Goal: Information Seeking & Learning: Find contact information

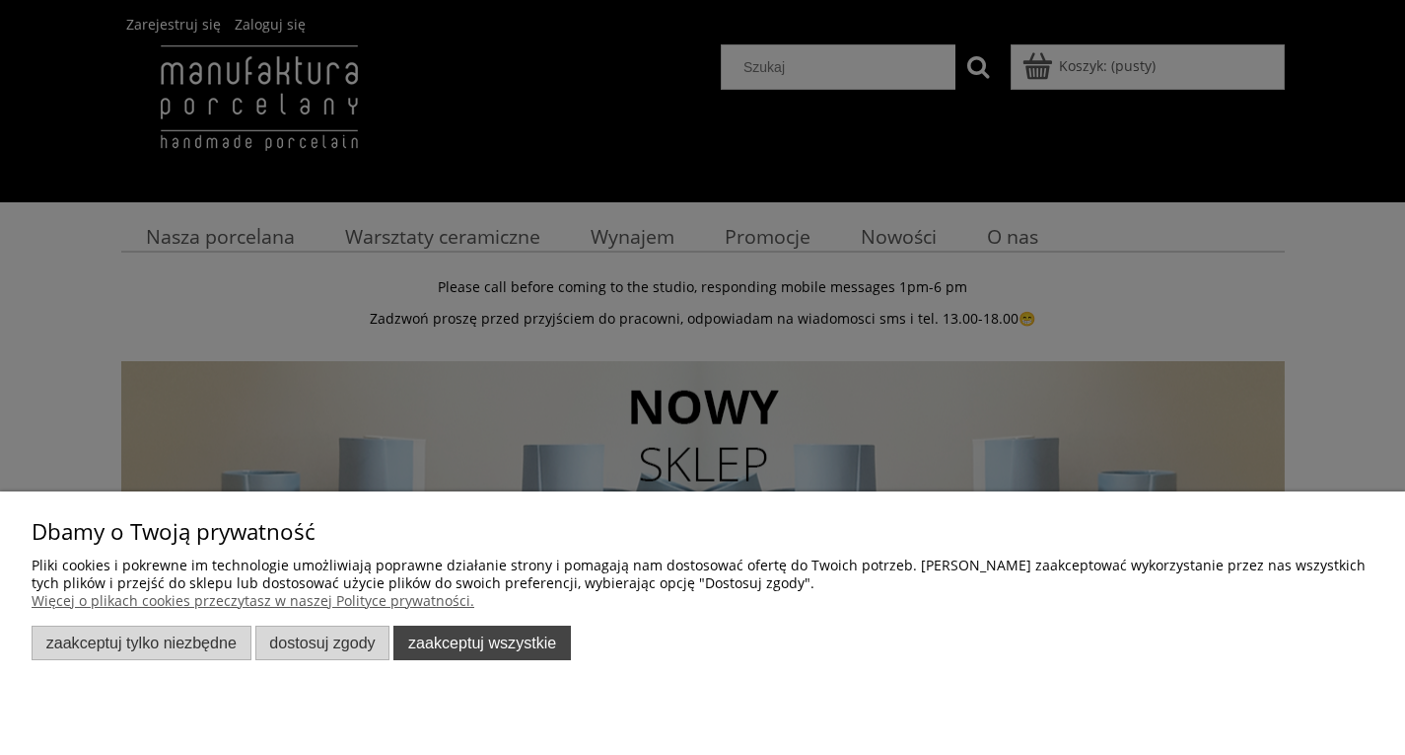
click at [495, 637] on button "Zaakceptuj wszystkie" at bounding box center [483, 642] width 178 height 35
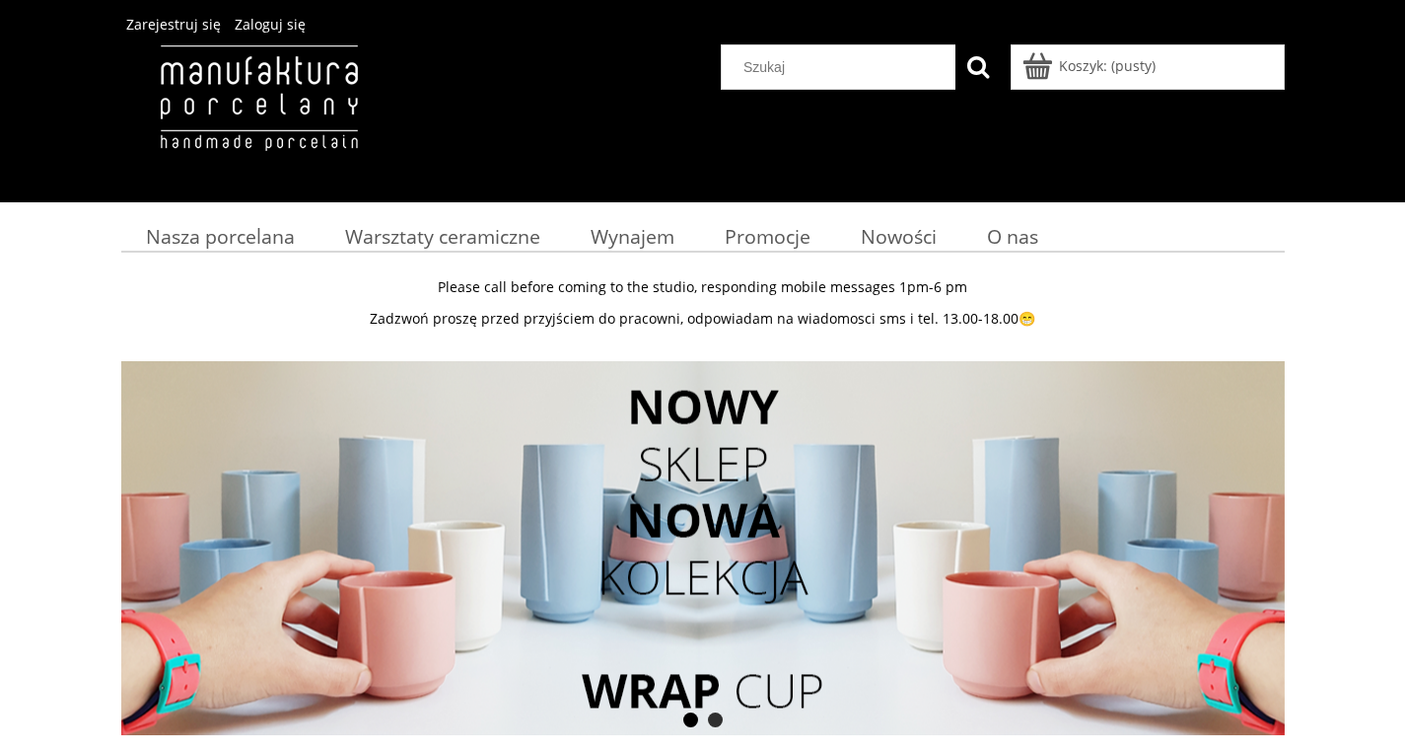
click at [67, 287] on div "Please call before coming to the studio, responding mobile messages 1pm-6 pm Za…" at bounding box center [702, 619] width 1405 height 711
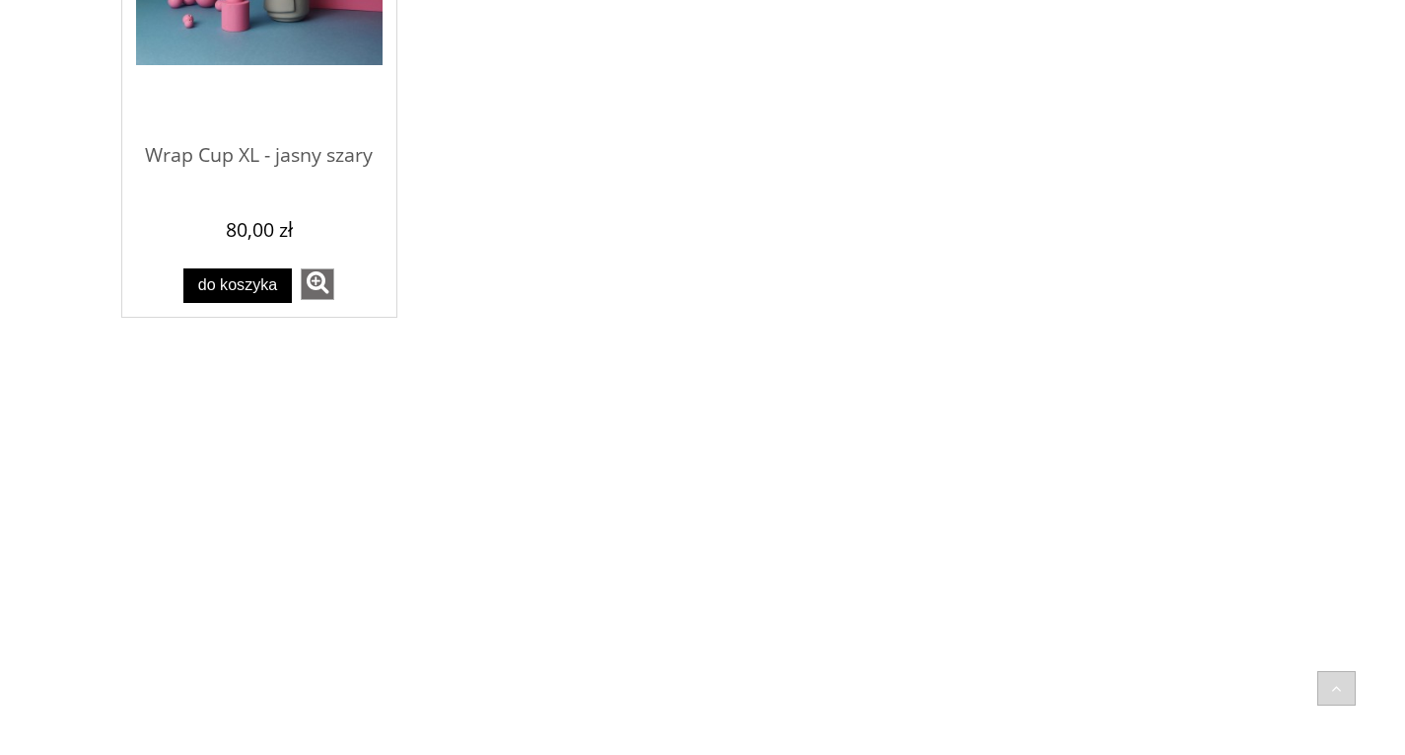
scroll to position [2905, 0]
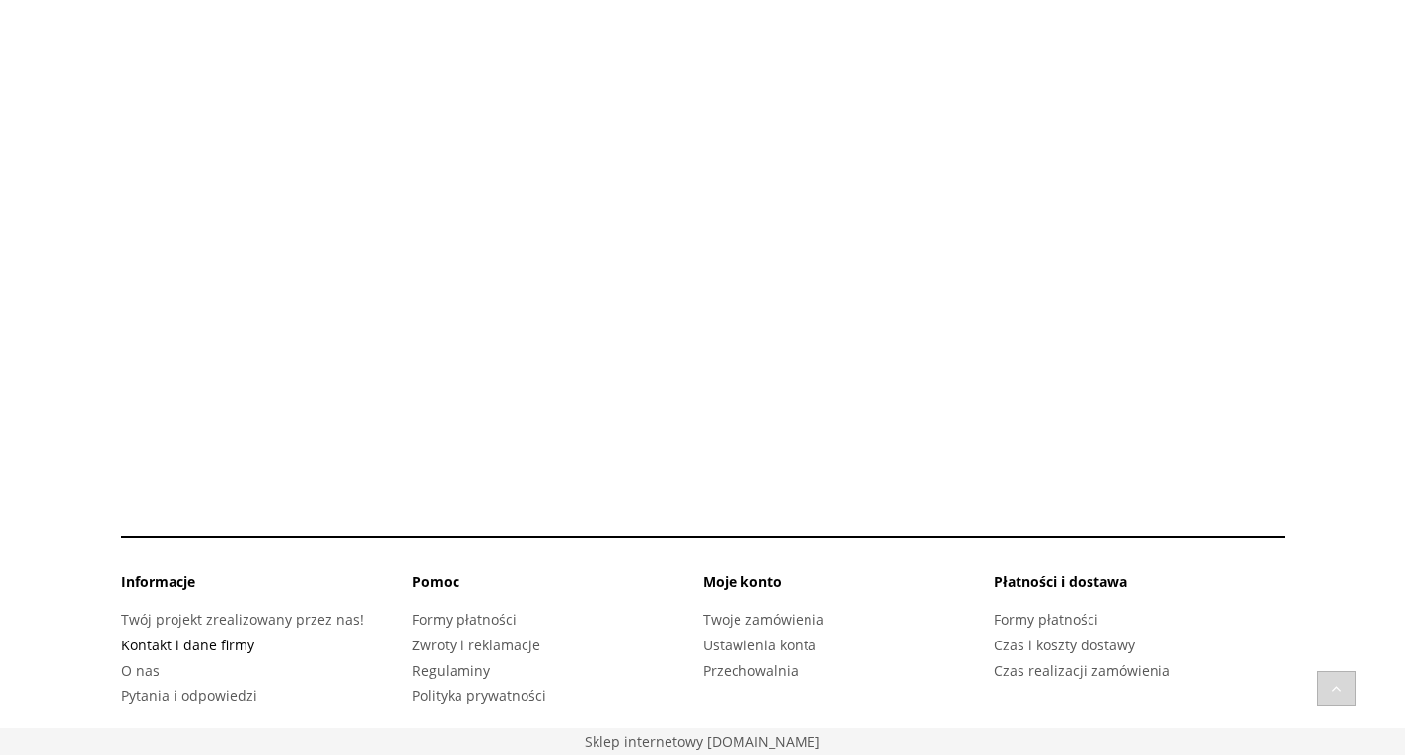
click at [227, 645] on link "Kontakt i dane firmy" at bounding box center [187, 644] width 133 height 19
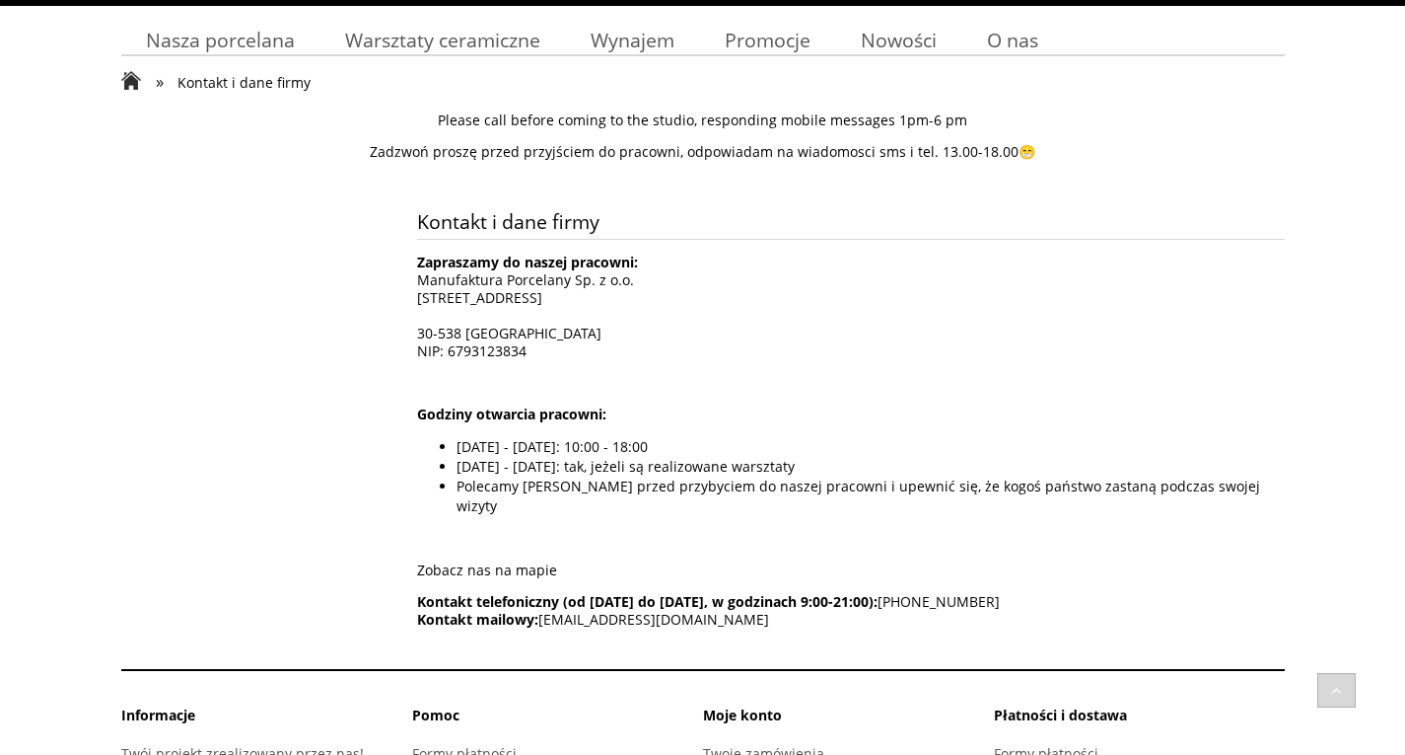
scroll to position [198, 0]
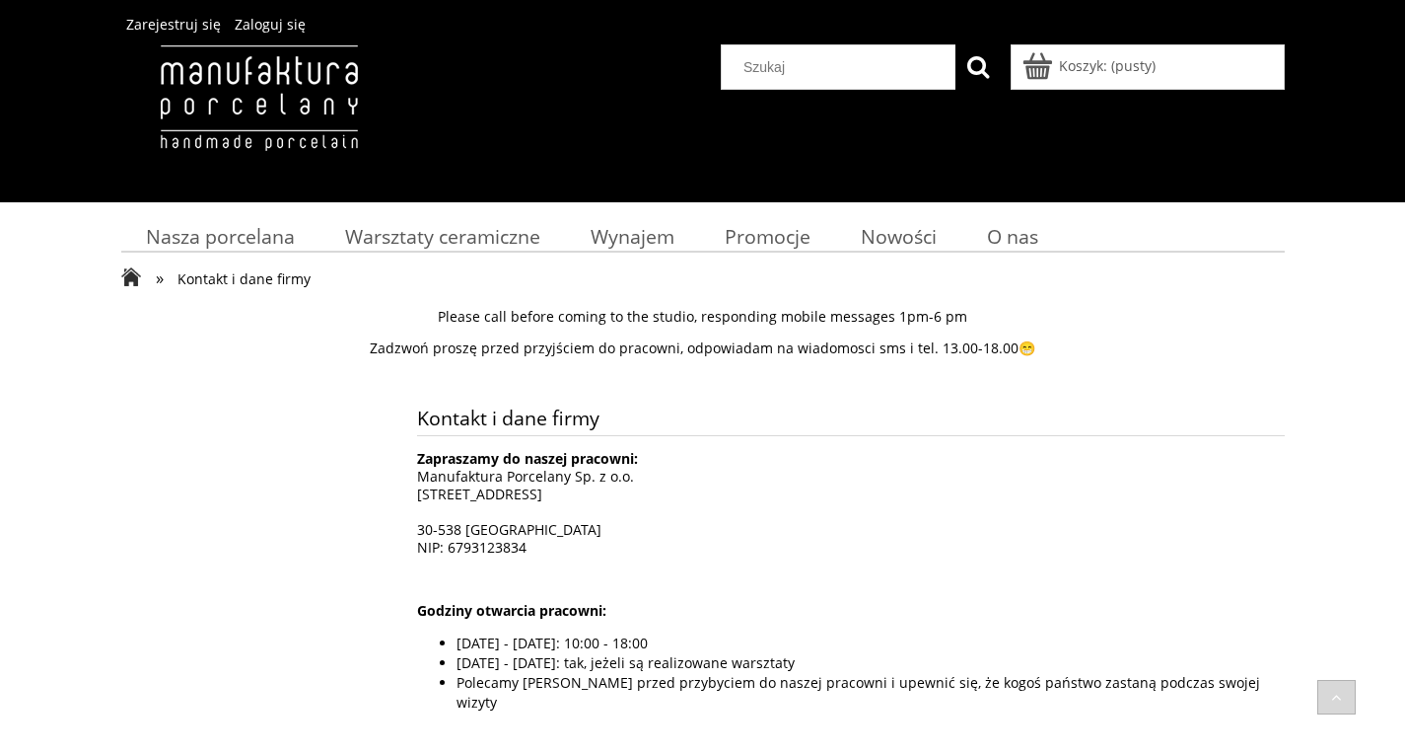
scroll to position [198, 0]
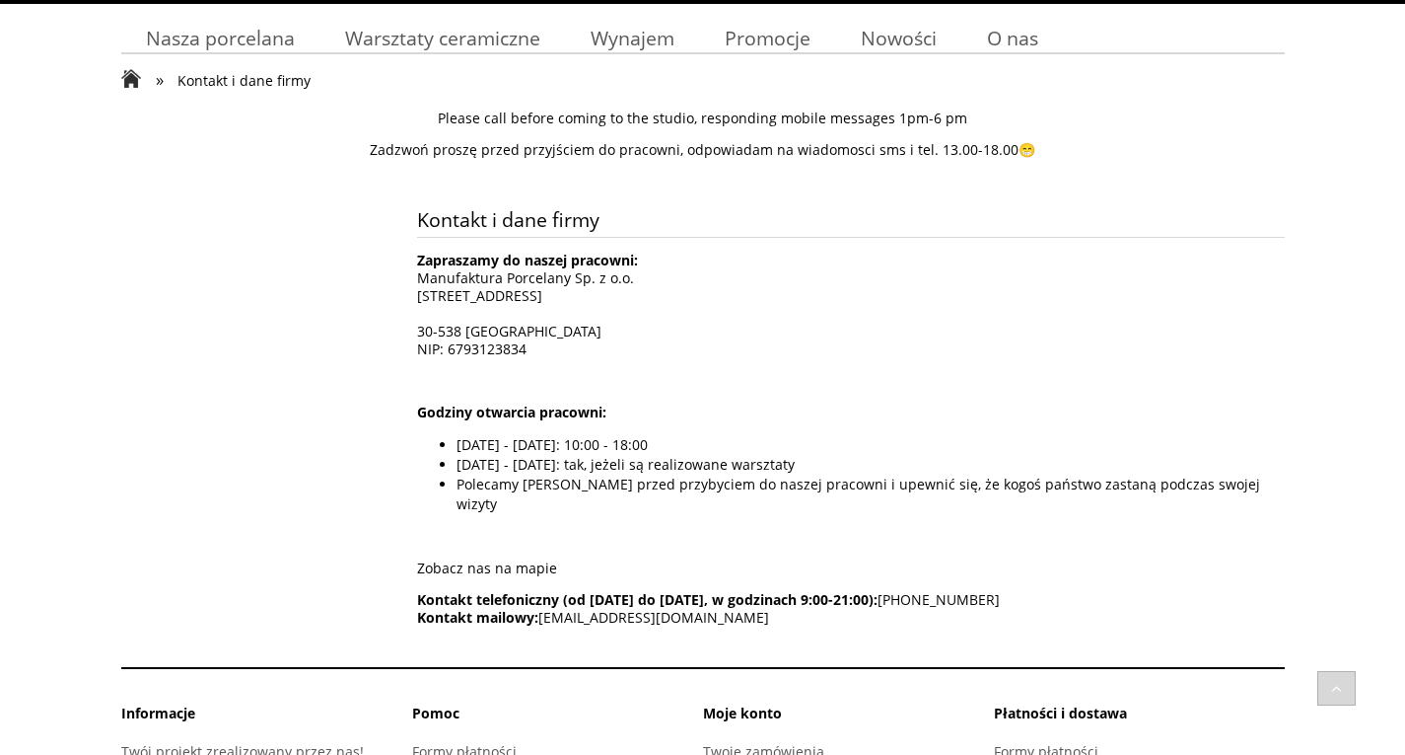
click at [620, 608] on span "Kontakt mailowy: kontakt@manufakturaporcelany.pl" at bounding box center [593, 617] width 352 height 19
drag, startPoint x: 770, startPoint y: 597, endPoint x: 539, endPoint y: 589, distance: 231.9
click at [539, 591] on p "Kontakt telefoniczny (od poniedziałku do piątku, w godzinach 9:00-21:00): +48 8…" at bounding box center [851, 609] width 868 height 36
copy span "kontakt@manufakturaporcelany.pl"
